Goal: Transaction & Acquisition: Purchase product/service

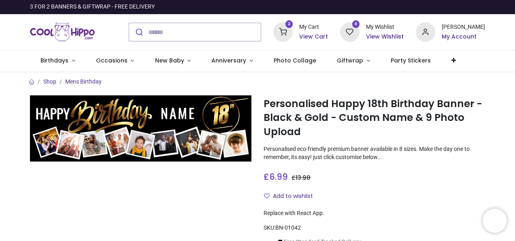
type input "**********"
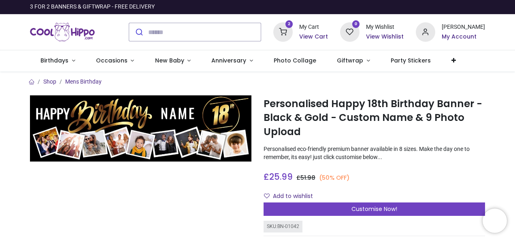
click at [314, 36] on h6 "View Cart" at bounding box center [313, 37] width 29 height 8
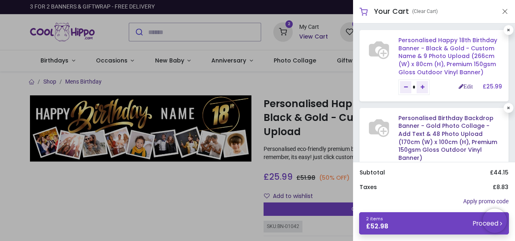
click at [423, 53] on link "Personalised Happy 18th Birthday Banner - Black & Gold - Custom Name & 9 Photo …" at bounding box center [448, 56] width 99 height 40
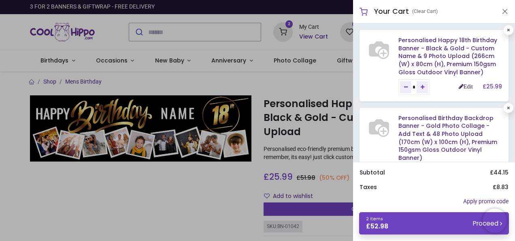
click at [464, 84] on link "Edit" at bounding box center [466, 86] width 14 height 6
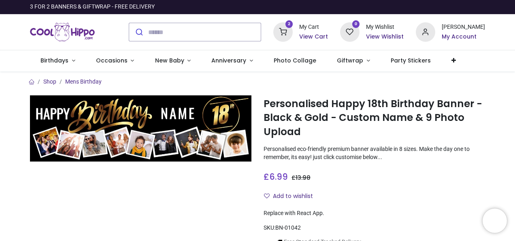
type input "**********"
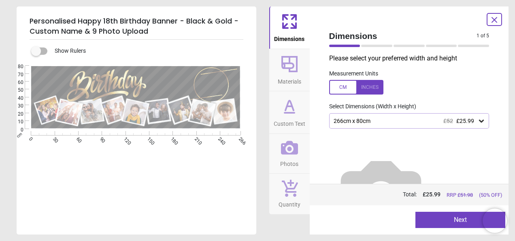
type textarea "*****"
type textarea "**"
type textarea "*****"
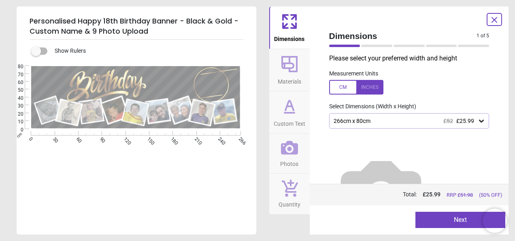
click at [454, 220] on button "Next" at bounding box center [461, 219] width 90 height 16
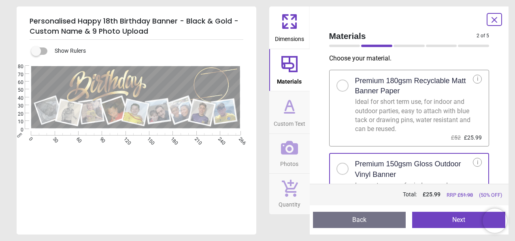
click at [454, 220] on button "Next" at bounding box center [458, 219] width 93 height 16
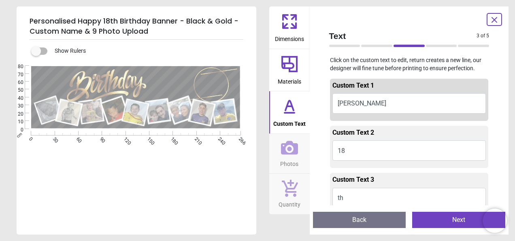
click at [454, 220] on button "Next" at bounding box center [458, 219] width 93 height 16
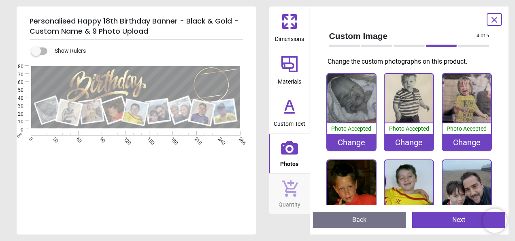
click at [454, 220] on button "Next" at bounding box center [458, 219] width 93 height 16
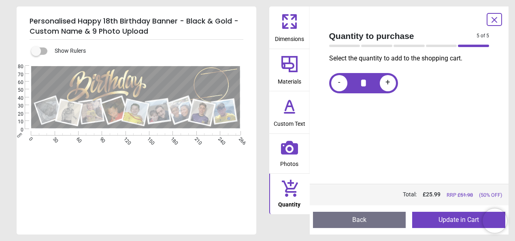
click at [491, 21] on icon at bounding box center [495, 20] width 10 height 10
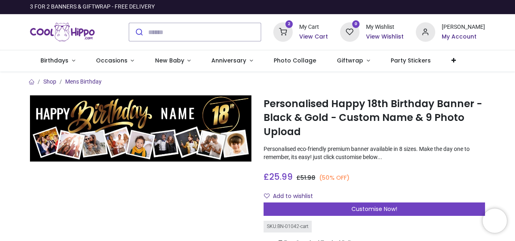
click at [327, 36] on h6 "View Cart" at bounding box center [313, 37] width 29 height 8
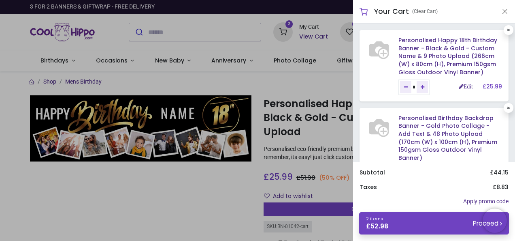
scroll to position [29, 0]
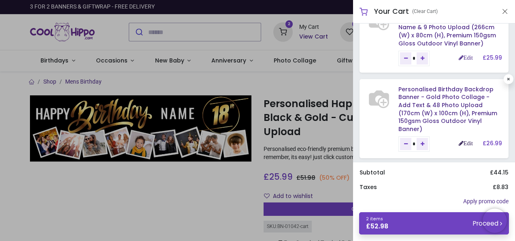
click at [464, 140] on link "Edit" at bounding box center [466, 143] width 14 height 6
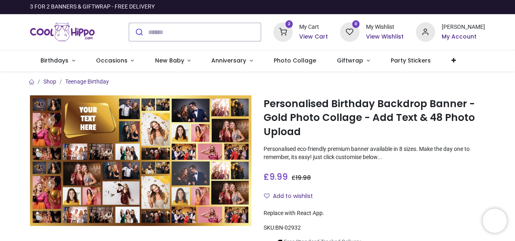
type input "**********"
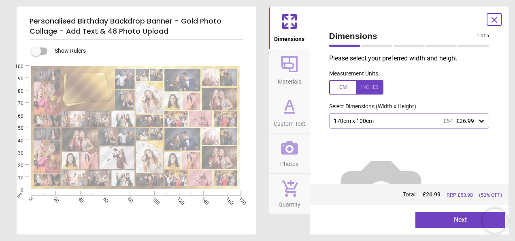
type textarea "**********"
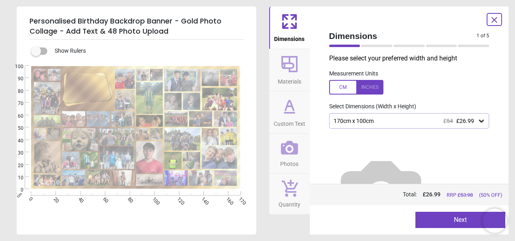
click at [295, 151] on icon at bounding box center [289, 148] width 17 height 14
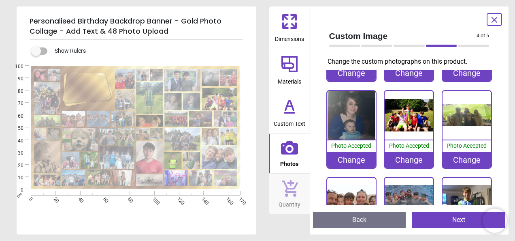
scroll to position [324, 0]
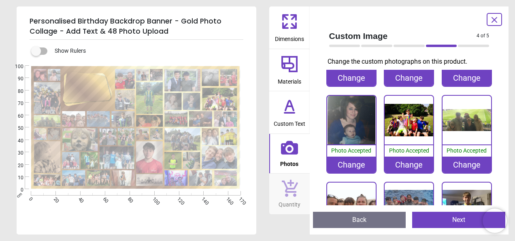
click at [468, 114] on img at bounding box center [467, 120] width 49 height 49
click at [468, 156] on div "Change" at bounding box center [467, 164] width 49 height 16
click at [44, 118] on image at bounding box center [47, 121] width 27 height 12
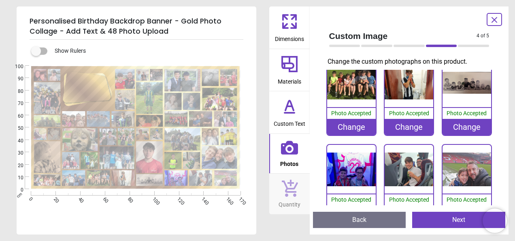
scroll to position [1233, 0]
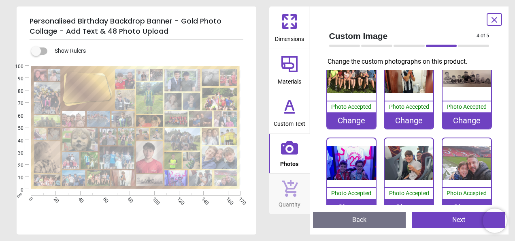
drag, startPoint x: 44, startPoint y: 182, endPoint x: 54, endPoint y: 180, distance: 10.2
click at [54, 180] on image at bounding box center [47, 180] width 27 height 12
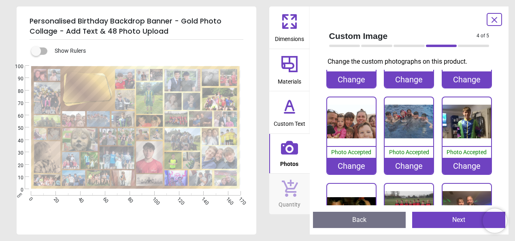
scroll to position [395, 0]
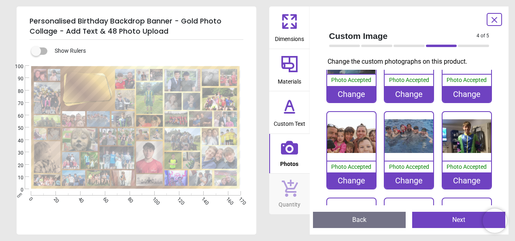
click at [465, 172] on div "Change" at bounding box center [467, 180] width 49 height 16
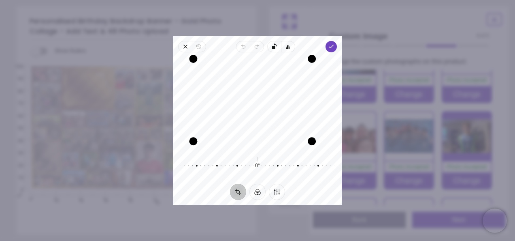
drag, startPoint x: 321, startPoint y: 147, endPoint x: 321, endPoint y: 124, distance: 23.1
click at [321, 124] on div "Recenter" at bounding box center [258, 103] width 156 height 89
drag, startPoint x: 194, startPoint y: 61, endPoint x: 208, endPoint y: 64, distance: 14.9
click at [208, 64] on div "Drag corner tl" at bounding box center [205, 66] width 8 height 8
click at [331, 48] on icon "button" at bounding box center [331, 46] width 6 height 6
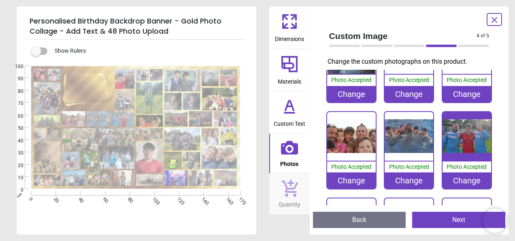
click at [443, 217] on button "Next" at bounding box center [458, 219] width 93 height 16
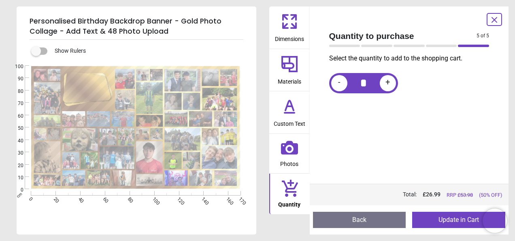
click at [498, 21] on icon at bounding box center [495, 20] width 10 height 10
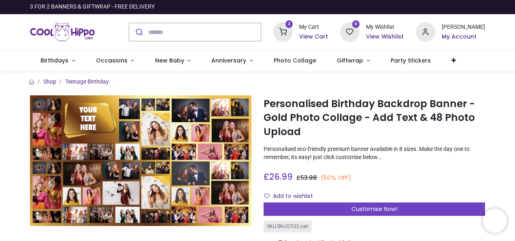
click at [328, 36] on h6 "View Cart" at bounding box center [313, 37] width 29 height 8
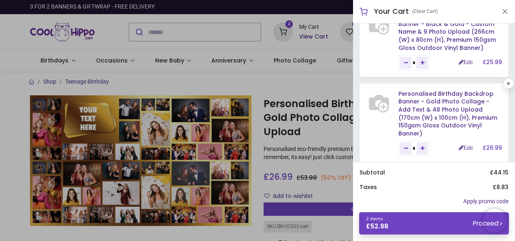
scroll to position [29, 0]
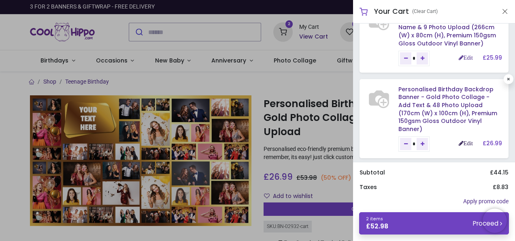
click at [461, 140] on link "Edit" at bounding box center [466, 143] width 14 height 6
click at [466, 140] on link "Edit" at bounding box center [466, 143] width 14 height 6
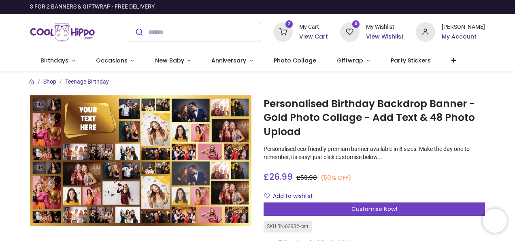
click at [289, 87] on div at bounding box center [257, 120] width 515 height 241
click at [318, 37] on h6 "View Cart" at bounding box center [313, 37] width 29 height 8
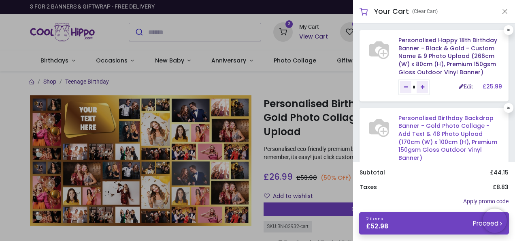
click at [423, 137] on link "Personalised Birthday Backdrop Banner - Gold Photo Collage - Add Text & 48 Phot…" at bounding box center [448, 138] width 99 height 48
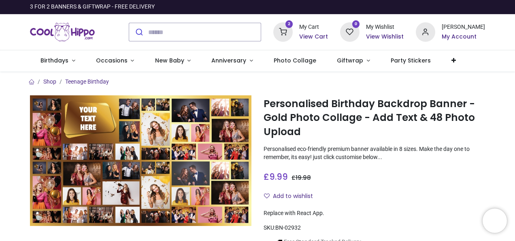
type input "**********"
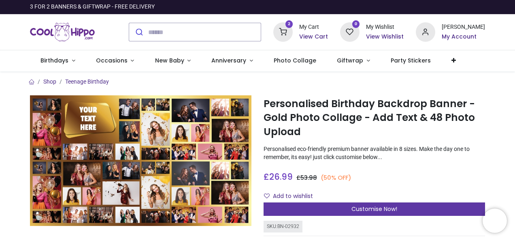
click at [383, 205] on span "Customise Now!" at bounding box center [375, 209] width 46 height 8
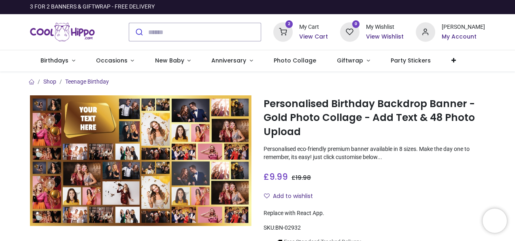
click at [325, 36] on h6 "View Cart" at bounding box center [313, 37] width 29 height 8
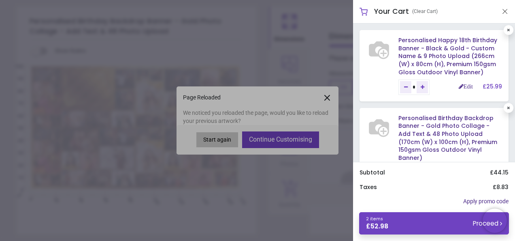
type textarea "**********"
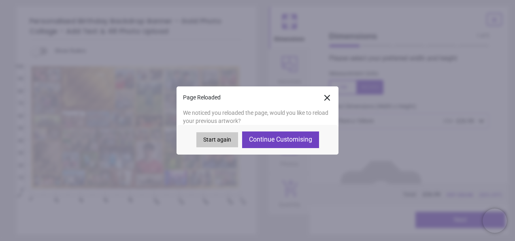
click at [282, 140] on div at bounding box center [257, 120] width 515 height 241
click at [282, 140] on button "Continue Customising" at bounding box center [280, 139] width 77 height 16
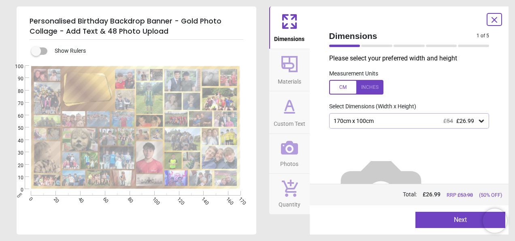
click at [290, 139] on icon at bounding box center [289, 147] width 17 height 17
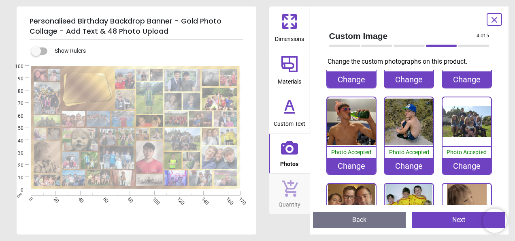
scroll to position [761, 0]
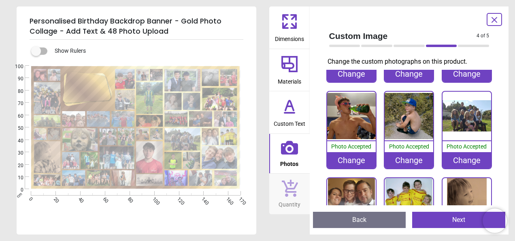
click at [463, 105] on img at bounding box center [467, 116] width 49 height 49
click at [156, 75] on image at bounding box center [156, 75] width 13 height 12
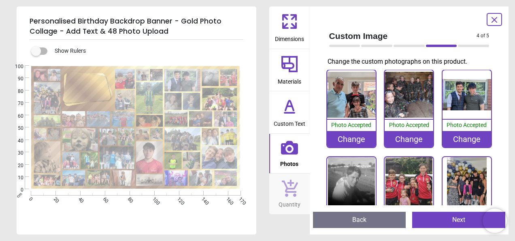
scroll to position [89, 0]
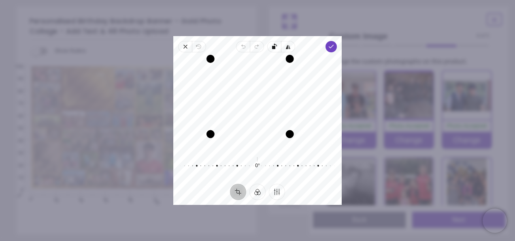
drag, startPoint x: 302, startPoint y: 143, endPoint x: 294, endPoint y: 121, distance: 23.7
click at [294, 121] on div "Recenter" at bounding box center [258, 103] width 156 height 89
drag, startPoint x: 261, startPoint y: 148, endPoint x: 260, endPoint y: 162, distance: 14.2
click at [260, 162] on div "Recenter 0° Reset" at bounding box center [257, 117] width 169 height 131
drag, startPoint x: 254, startPoint y: 113, endPoint x: 257, endPoint y: 134, distance: 20.4
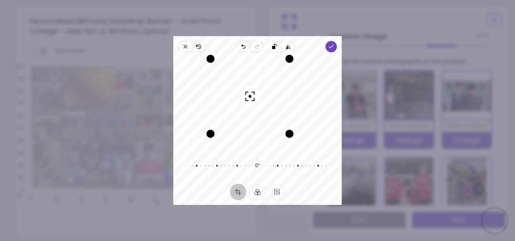
click at [257, 134] on div "Recenter" at bounding box center [258, 103] width 156 height 89
drag, startPoint x: 288, startPoint y: 135, endPoint x: 297, endPoint y: 148, distance: 15.4
click at [297, 148] on div "Drag corner br" at bounding box center [301, 144] width 8 height 8
click at [258, 155] on div at bounding box center [254, 165] width 156 height 23
drag, startPoint x: 255, startPoint y: 83, endPoint x: 293, endPoint y: 85, distance: 38.1
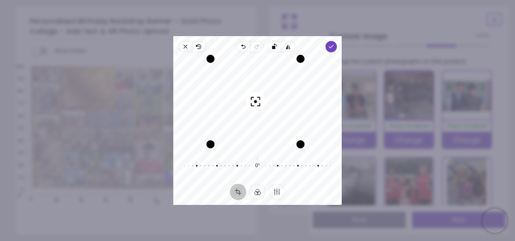
click at [293, 85] on div "Recenter" at bounding box center [258, 103] width 156 height 89
drag, startPoint x: 301, startPoint y: 143, endPoint x: 297, endPoint y: 142, distance: 4.4
click at [297, 142] on div "Drag corner br" at bounding box center [298, 141] width 8 height 8
click at [257, 156] on div "0° Reset" at bounding box center [258, 165] width 156 height 23
click at [214, 59] on div "Drag corner tl" at bounding box center [211, 59] width 8 height 8
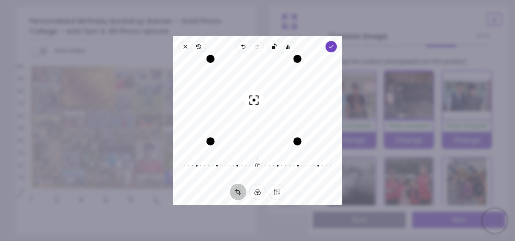
drag, startPoint x: 258, startPoint y: 79, endPoint x: 263, endPoint y: 86, distance: 8.2
click at [263, 86] on div "Recenter" at bounding box center [258, 103] width 156 height 89
drag, startPoint x: 297, startPoint y: 139, endPoint x: 295, endPoint y: 145, distance: 5.9
click at [296, 145] on div "Drag corner br" at bounding box center [300, 143] width 8 height 8
click at [301, 112] on div "Drag edge r" at bounding box center [300, 101] width 8 height 85
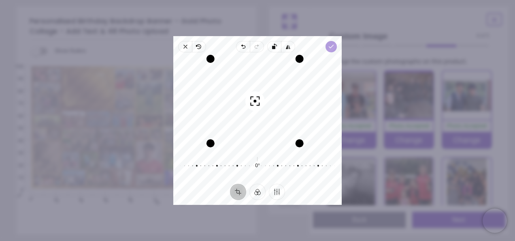
click at [335, 49] on span "Done" at bounding box center [331, 46] width 11 height 11
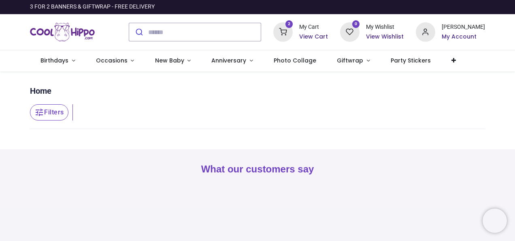
type input "**********"
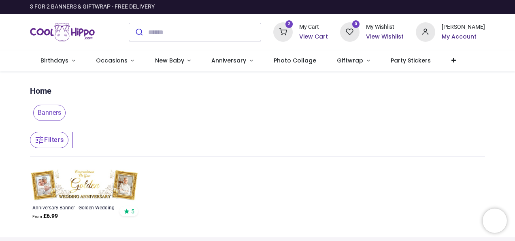
click at [100, 186] on img at bounding box center [84, 185] width 109 height 33
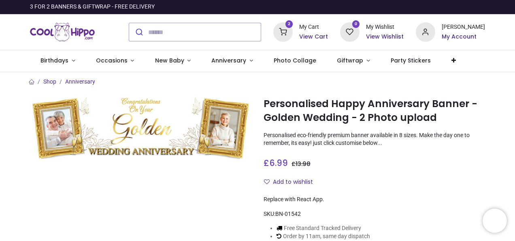
type input "**********"
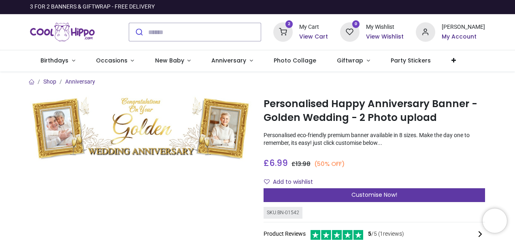
click at [387, 194] on span "Customise Now!" at bounding box center [375, 194] width 46 height 8
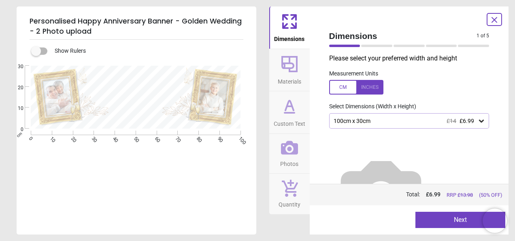
click at [481, 122] on icon at bounding box center [482, 121] width 8 height 8
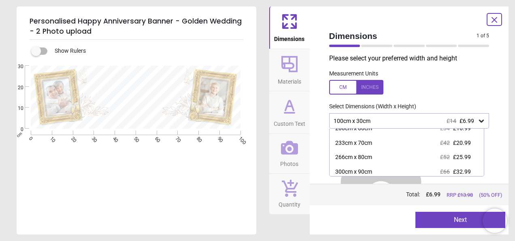
scroll to position [68, 0]
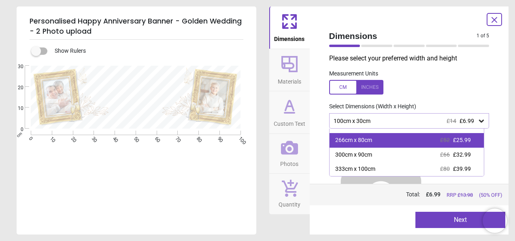
click at [381, 143] on div "266cm x 80cm £52 £25.99" at bounding box center [407, 140] width 155 height 15
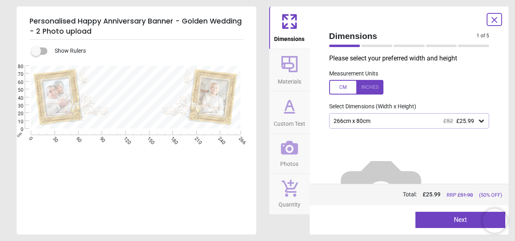
drag, startPoint x: 491, startPoint y: 127, endPoint x: 493, endPoint y: 150, distance: 23.6
click at [493, 150] on div "Please select your preferred width and height Measurement Units Select Dimensio…" at bounding box center [409, 119] width 173 height 130
click at [440, 222] on button "Next" at bounding box center [461, 219] width 90 height 16
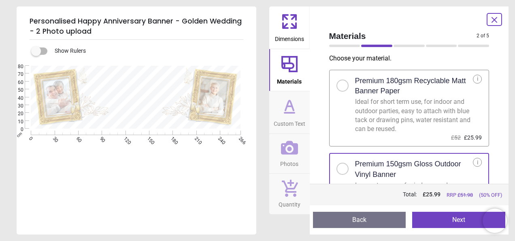
click at [441, 216] on button "Next" at bounding box center [458, 219] width 93 height 16
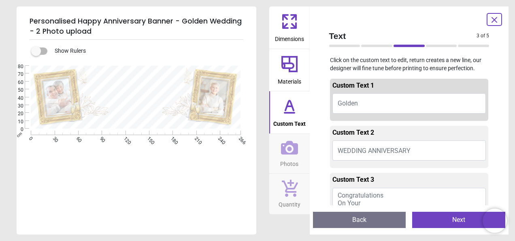
drag, startPoint x: 374, startPoint y: 96, endPoint x: 363, endPoint y: 119, distance: 25.6
click at [363, 119] on div "Custom Text 1 Golden" at bounding box center [409, 100] width 159 height 42
click at [448, 222] on button "Next" at bounding box center [458, 219] width 93 height 16
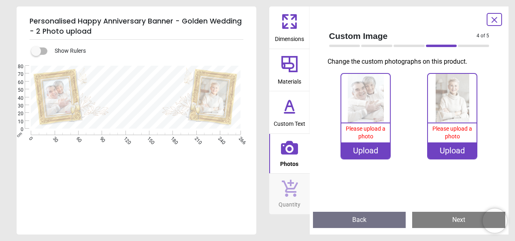
click at [376, 103] on img at bounding box center [366, 98] width 49 height 49
click at [368, 154] on div "Upload" at bounding box center [366, 150] width 49 height 16
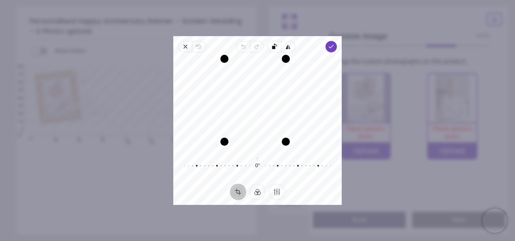
drag, startPoint x: 291, startPoint y: 148, endPoint x: 288, endPoint y: 140, distance: 8.4
click at [288, 140] on div "Drag corner br" at bounding box center [286, 141] width 8 height 8
drag, startPoint x: 223, startPoint y: 57, endPoint x: 227, endPoint y: 61, distance: 5.5
click at [227, 61] on div "Drag corner tl" at bounding box center [228, 63] width 8 height 8
click at [335, 49] on span "Done" at bounding box center [331, 46] width 11 height 11
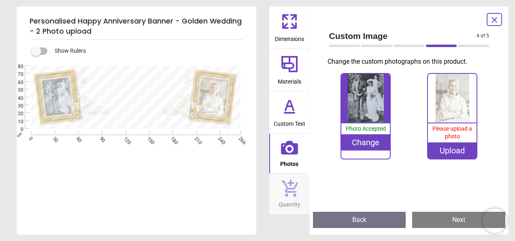
click at [447, 152] on div "Upload" at bounding box center [452, 150] width 49 height 16
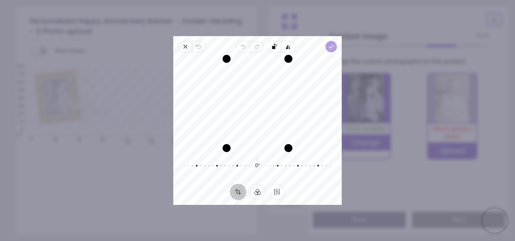
click at [331, 50] on span "Done" at bounding box center [331, 46] width 11 height 11
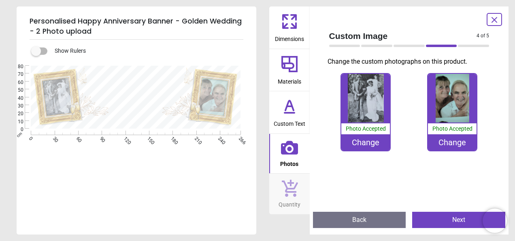
click at [454, 144] on div "Change" at bounding box center [452, 142] width 49 height 16
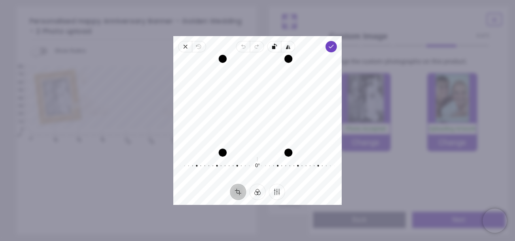
drag, startPoint x: 226, startPoint y: 148, endPoint x: 154, endPoint y: 164, distance: 73.3
click at [264, 174] on div "× Trustpilot Product Reviews 5 /5 ( 1 reviews) [PERSON_NAME] So pleased with th…" at bounding box center [375, 203] width 222 height 58
drag, startPoint x: 291, startPoint y: 147, endPoint x: 387, endPoint y: 210, distance: 115.1
click at [387, 210] on div "× Trustpilot Product Reviews 5 /5 ( 1 reviews) [PERSON_NAME] So pleased with th…" at bounding box center [375, 203] width 222 height 58
drag, startPoint x: 226, startPoint y: 58, endPoint x: 217, endPoint y: 61, distance: 9.6
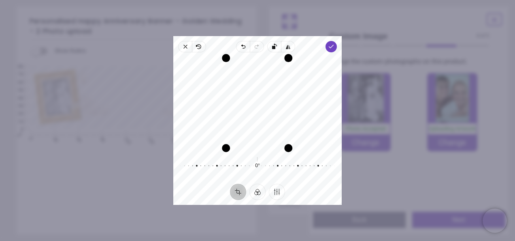
click at [217, 61] on div "Recenter" at bounding box center [258, 103] width 156 height 89
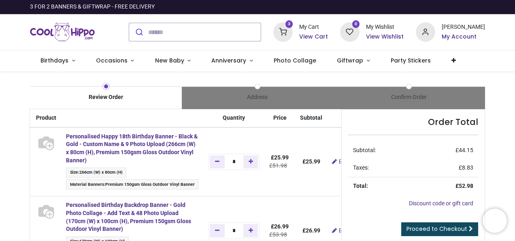
type input "**********"
drag, startPoint x: 514, startPoint y: 56, endPoint x: 515, endPoint y: 70, distance: 13.4
click at [515, 70] on div "L [PERSON_NAME] Birthdays Milestone Birthday 1510 products 0-3 Baby & Toddler B…" at bounding box center [257, 120] width 515 height 241
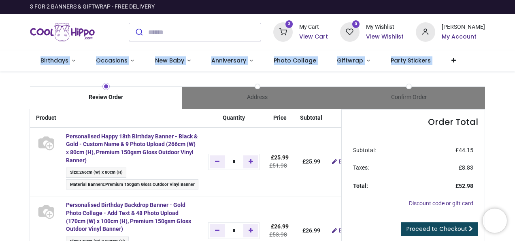
drag, startPoint x: 514, startPoint y: 38, endPoint x: 513, endPoint y: 62, distance: 23.5
click at [513, 62] on header "3 FOR 2 BANNERS & GIFTWRAP - FREE DELIVERY 3 My Cart 0" at bounding box center [257, 35] width 515 height 71
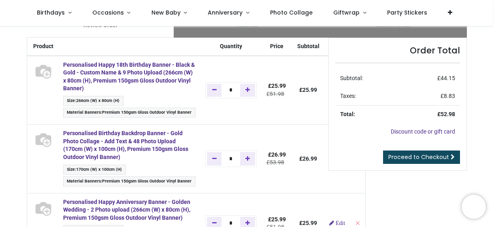
scroll to position [17, 0]
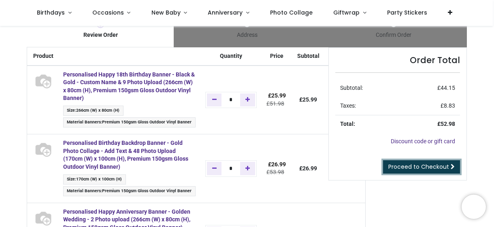
click at [431, 168] on span "Proceed to Checkout" at bounding box center [419, 167] width 61 height 8
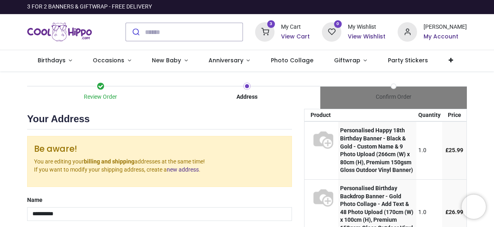
select select "***"
drag, startPoint x: 493, startPoint y: 70, endPoint x: 492, endPoint y: 92, distance: 22.7
click at [492, 92] on div "L Lee Briggs Birthdays Milestone Birthday 1510 products 0-3 Baby & Toddler Birt…" at bounding box center [247, 113] width 494 height 227
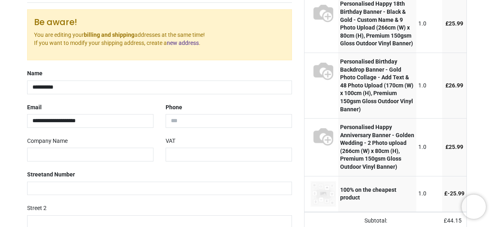
scroll to position [126, 0]
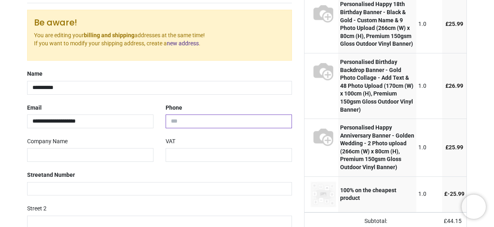
click at [199, 121] on input "tel" at bounding box center [229, 122] width 126 height 14
type input "**********"
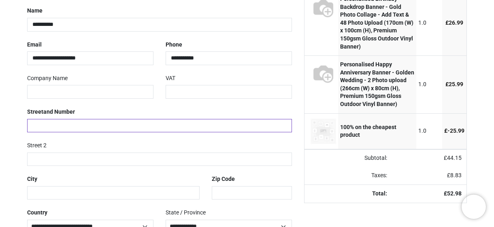
scroll to position [194, 0]
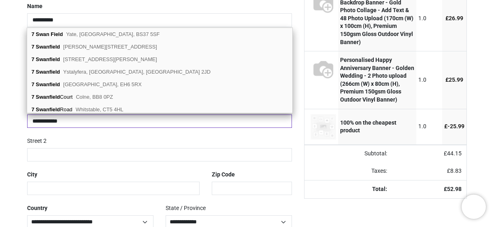
type input "**********"
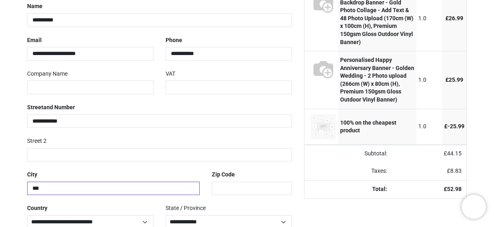
type input "****"
type input "********"
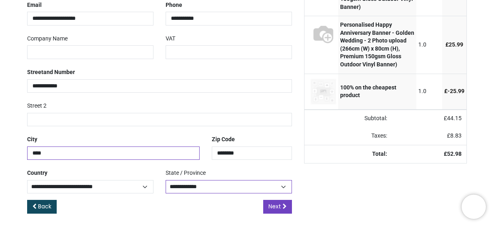
type input "****"
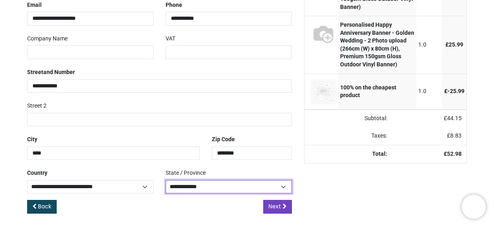
click at [224, 187] on select "**********" at bounding box center [229, 186] width 126 height 13
select select "***"
click at [166, 180] on select "**********" at bounding box center [229, 186] width 126 height 13
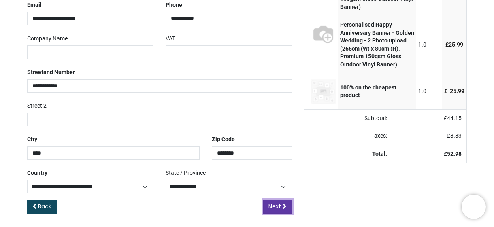
click at [271, 206] on span "Next" at bounding box center [275, 207] width 13 height 8
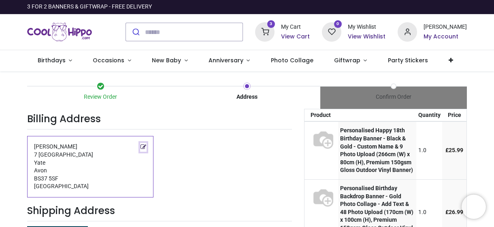
click at [145, 145] on icon "Edit this address" at bounding box center [144, 147] width 6 height 6
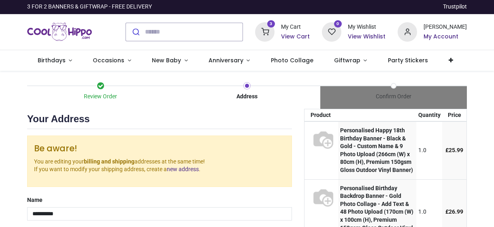
select select "***"
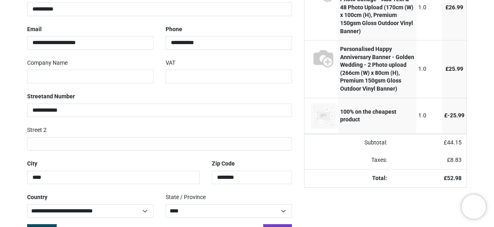
scroll to position [229, 0]
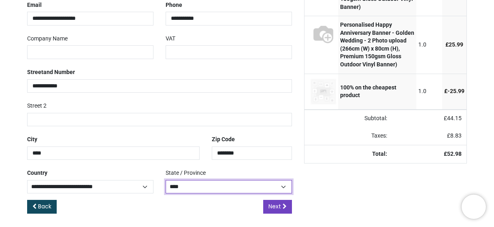
click at [229, 188] on select "**********" at bounding box center [229, 186] width 126 height 13
click at [166, 180] on select "**********" at bounding box center [229, 186] width 126 height 13
click at [287, 184] on select "**********" at bounding box center [229, 186] width 126 height 13
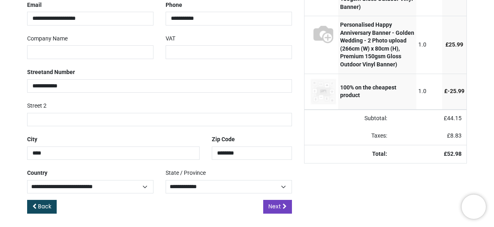
click at [212, 202] on div "Back Next" at bounding box center [159, 213] width 265 height 27
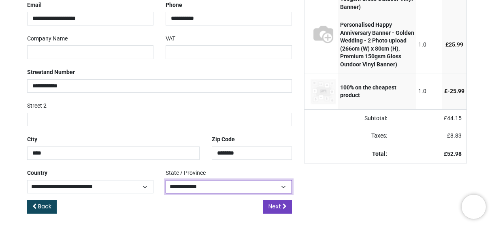
drag, startPoint x: 208, startPoint y: 184, endPoint x: 159, endPoint y: 183, distance: 49.4
click at [160, 183] on div "**********" at bounding box center [229, 180] width 139 height 27
select select "***"
click at [166, 180] on select "**********" at bounding box center [229, 186] width 126 height 13
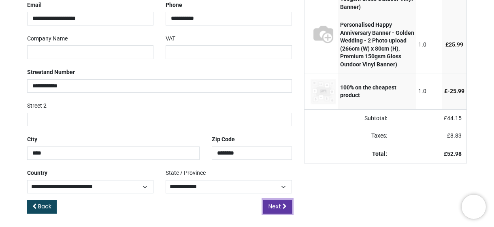
click at [273, 204] on span "Next" at bounding box center [275, 207] width 13 height 8
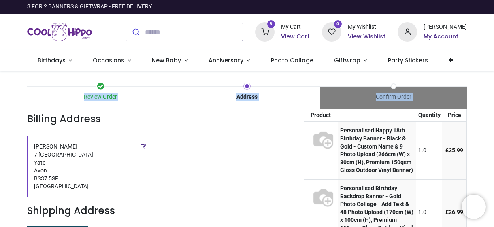
drag, startPoint x: 491, startPoint y: 98, endPoint x: 496, endPoint y: 129, distance: 30.8
click at [494, 129] on html "L [PERSON_NAME] Birthdays Milestone Birthday 1510 products 9" at bounding box center [247, 113] width 494 height 227
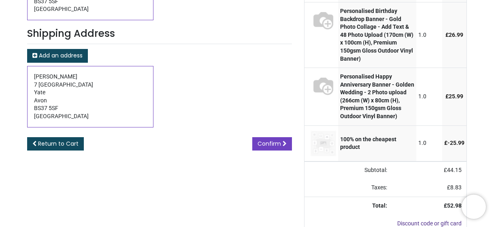
scroll to position [183, 0]
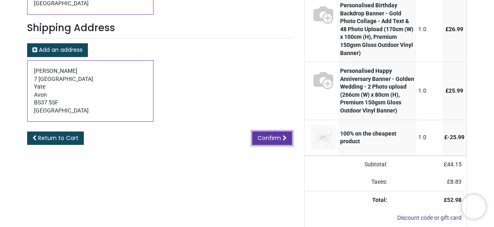
click at [268, 135] on span "Confirm" at bounding box center [269, 138] width 23 height 8
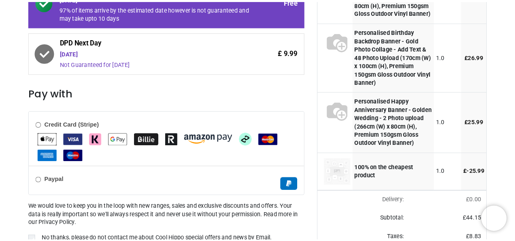
scroll to position [160, 0]
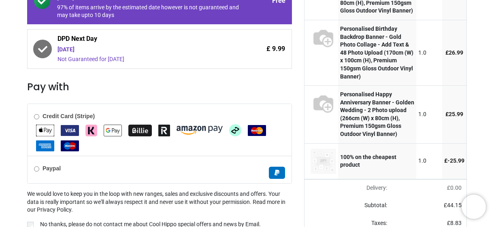
click at [43, 115] on b "Credit Card (Stripe)" at bounding box center [69, 116] width 52 height 6
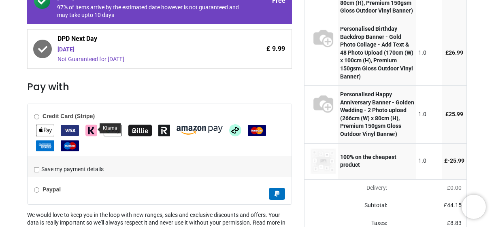
click at [92, 130] on img "Klarna" at bounding box center [91, 131] width 12 height 12
click at [494, 102] on html "L Lee Briggs Birthdays Milestone Birthday 1510 products 9" at bounding box center [247, 113] width 494 height 227
drag, startPoint x: 493, startPoint y: 103, endPoint x: 490, endPoint y: 85, distance: 18.0
click at [490, 85] on div "Review Order Address Confirm Order Your order: £ 52.98" at bounding box center [247, 104] width 494 height 384
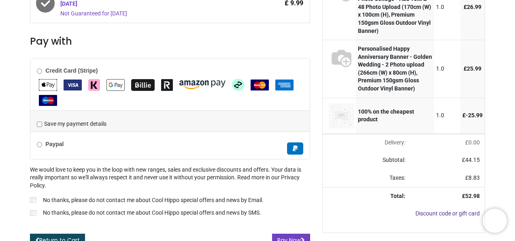
scroll to position [215, 0]
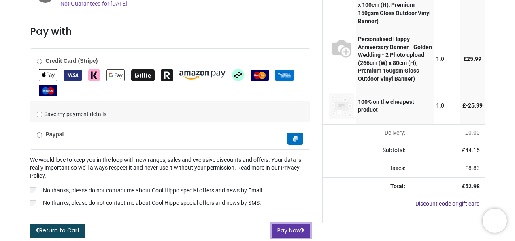
click at [291, 225] on button "Pay Now" at bounding box center [291, 231] width 38 height 14
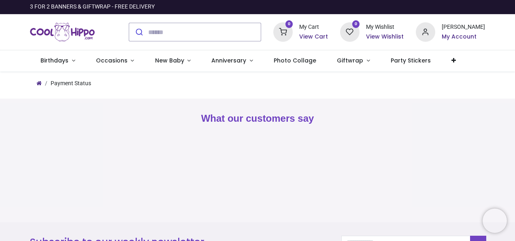
type input "**********"
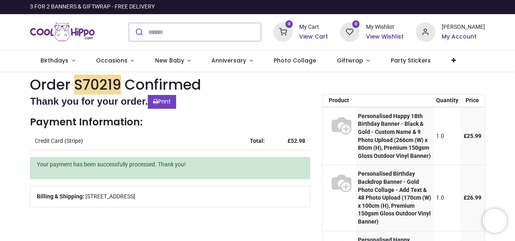
type input "**********"
